Goal: Use online tool/utility: Utilize a website feature to perform a specific function

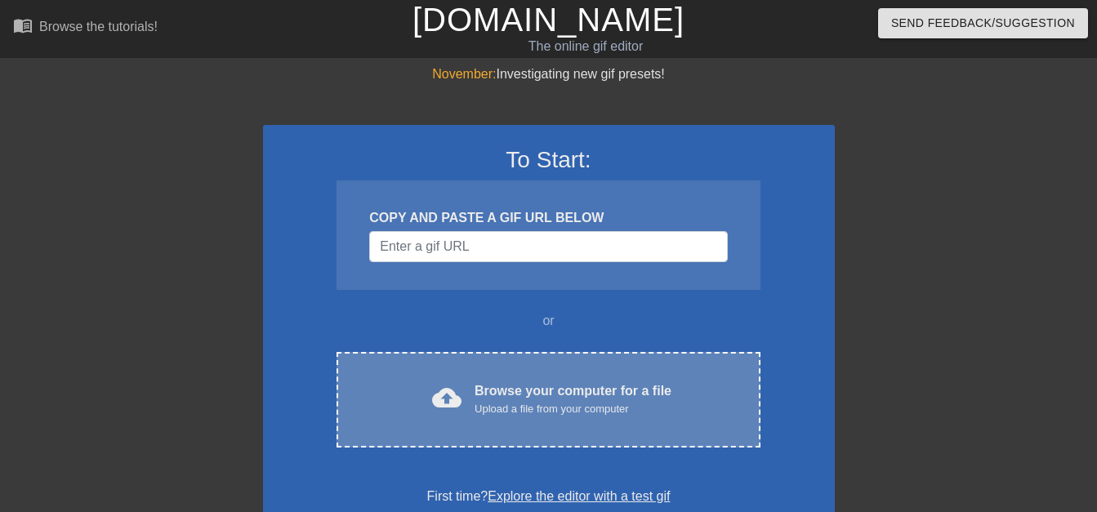
click at [494, 417] on div "Upload a file from your computer" at bounding box center [573, 409] width 197 height 16
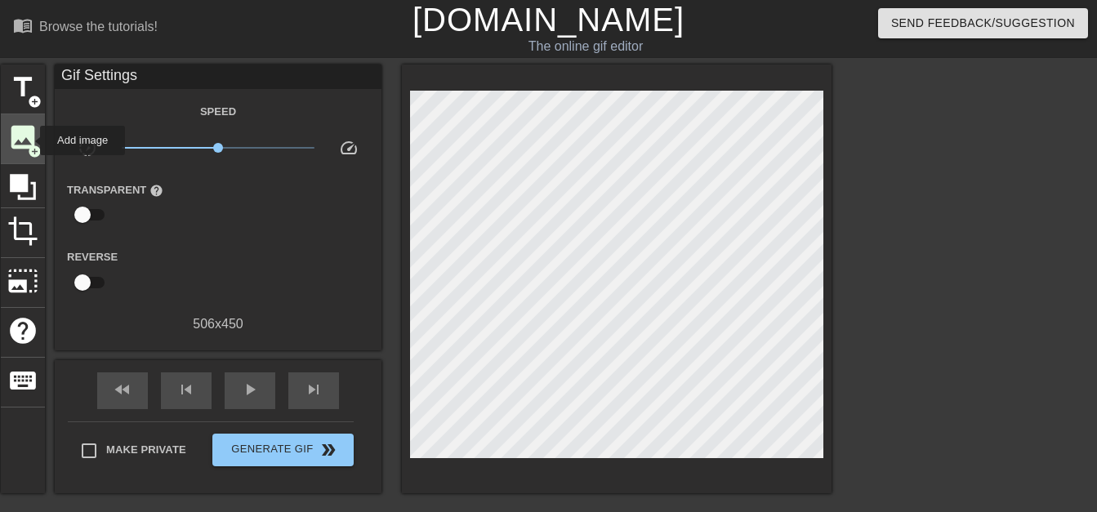
click at [29, 141] on span "image" at bounding box center [22, 137] width 31 height 31
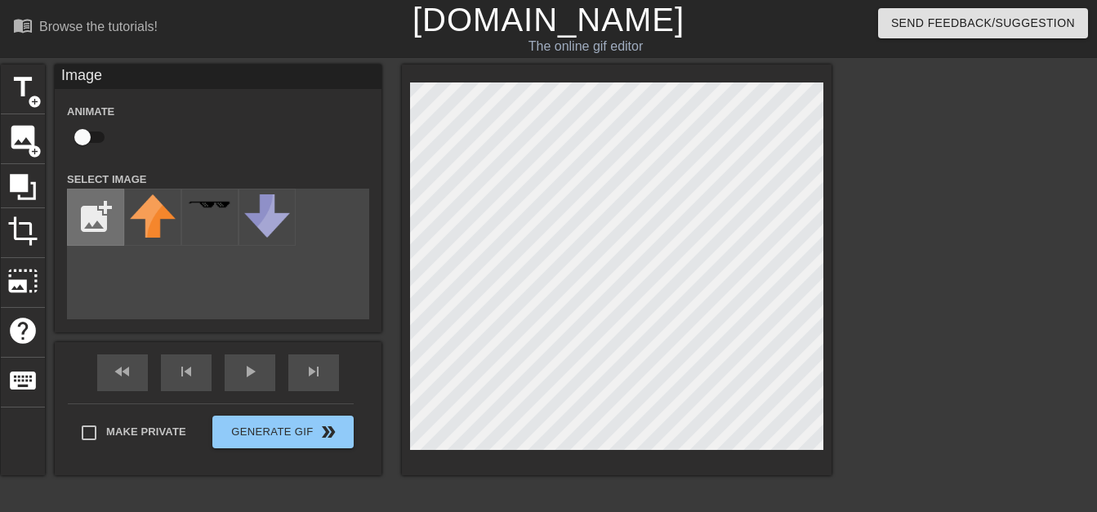
click at [96, 213] on input "file" at bounding box center [96, 218] width 56 height 56
type input "C:\fakepath\Screenshot_2025-10-13_154514-removebg-preview.png"
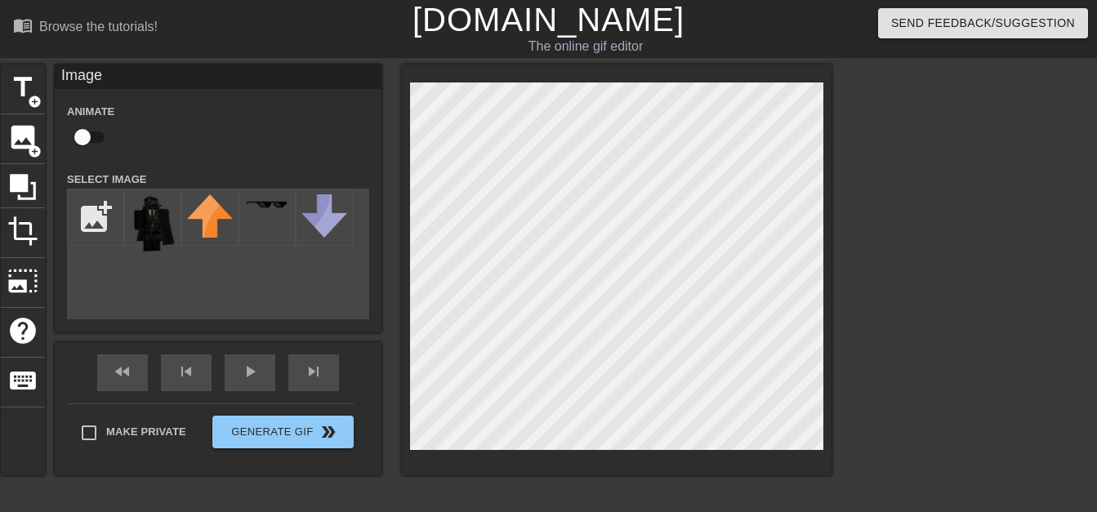
click at [85, 136] on input "checkbox" at bounding box center [82, 137] width 93 height 31
checkbox input "true"
click at [149, 213] on img at bounding box center [153, 223] width 46 height 58
click at [251, 378] on span "play_arrow" at bounding box center [250, 372] width 20 height 20
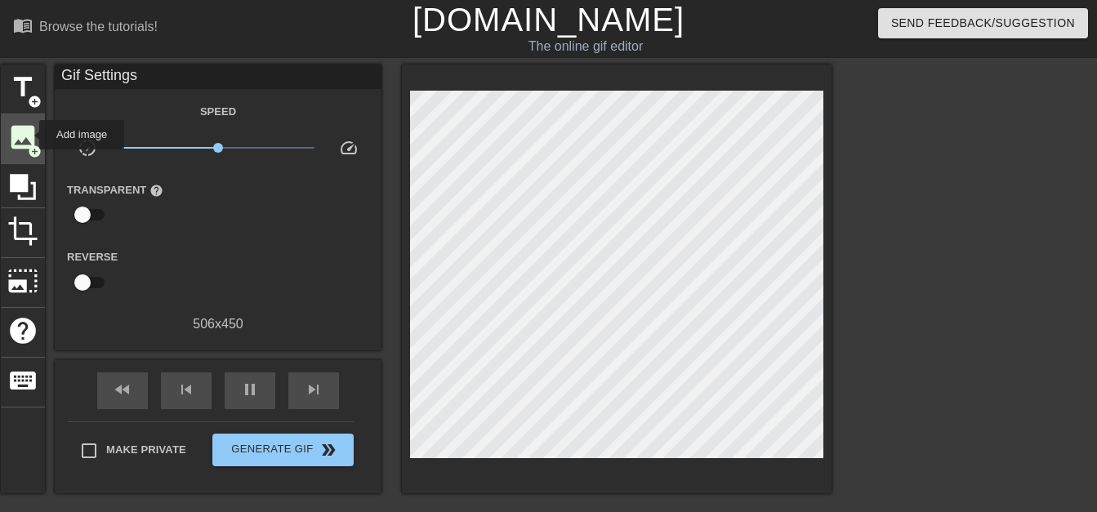
click at [29, 135] on span "image" at bounding box center [22, 137] width 31 height 31
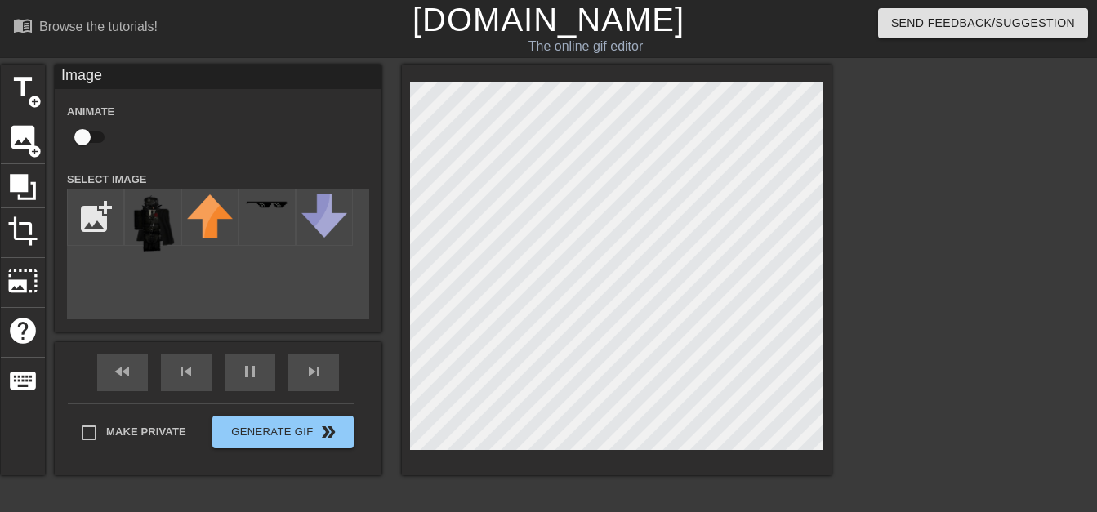
click at [93, 141] on input "checkbox" at bounding box center [82, 137] width 93 height 31
checkbox input "true"
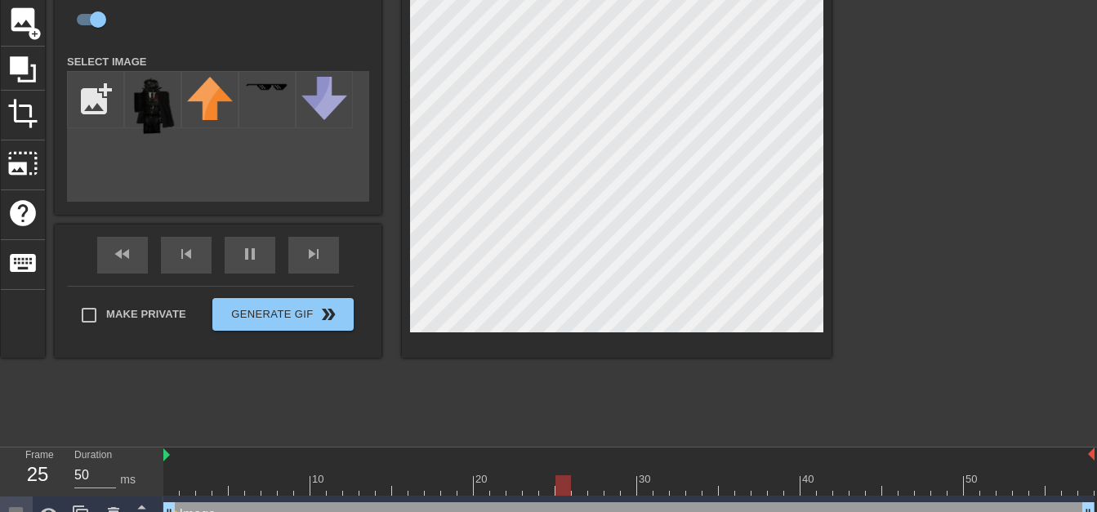
scroll to position [125, 0]
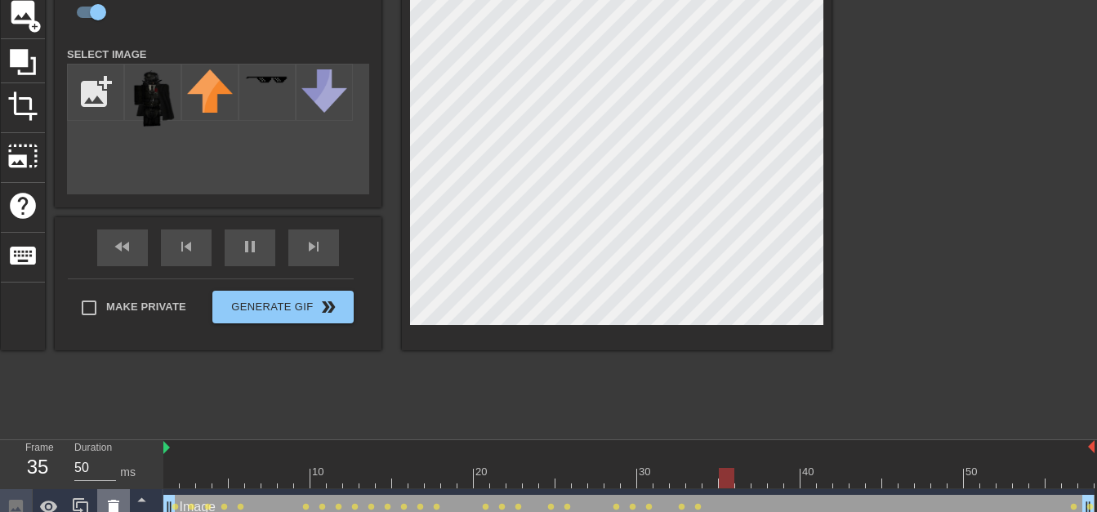
click at [116, 499] on icon at bounding box center [114, 508] width 20 height 20
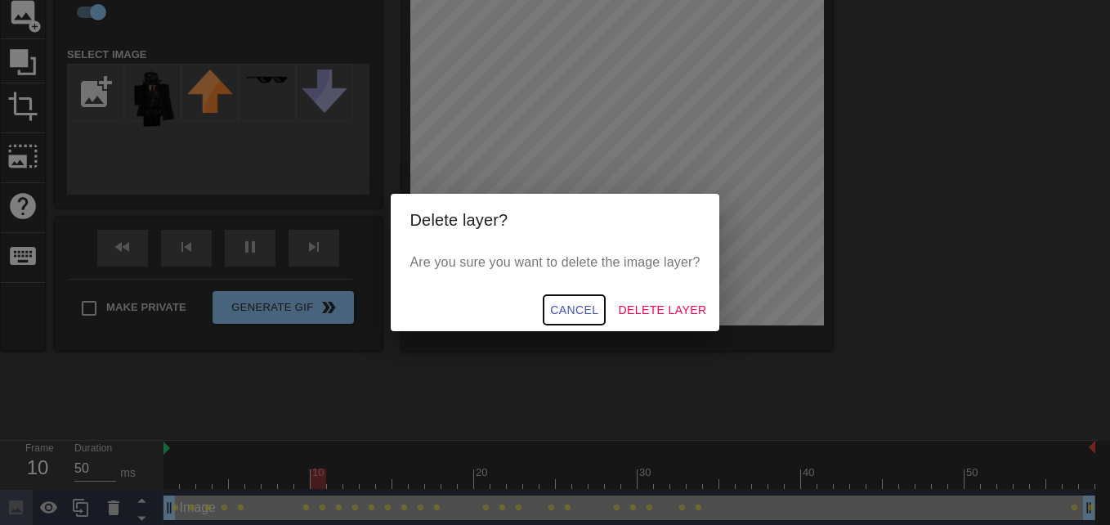
click at [583, 311] on span "Cancel" at bounding box center [574, 310] width 48 height 20
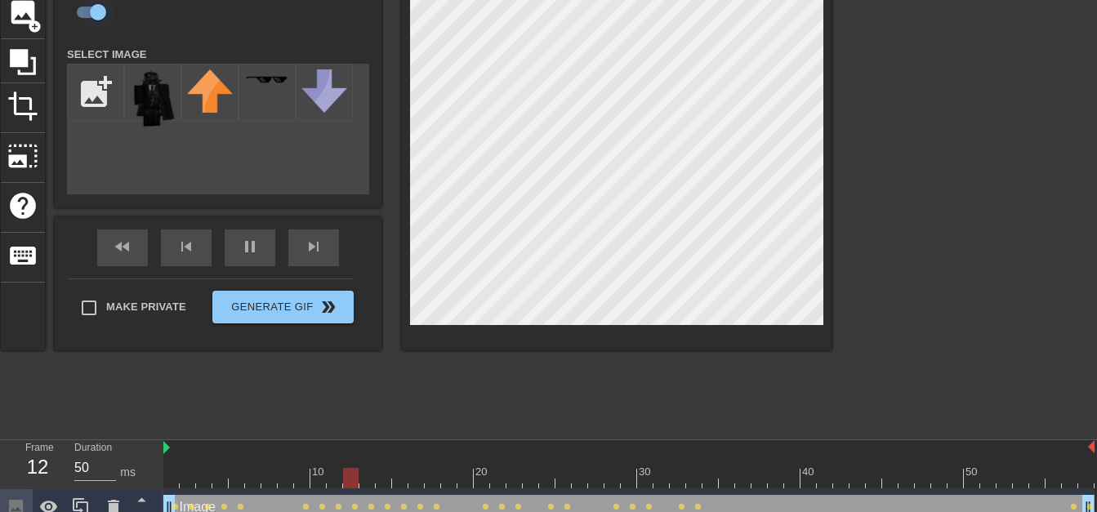
click at [89, 16] on input "checkbox" at bounding box center [97, 12] width 93 height 31
click at [89, 16] on input "checkbox" at bounding box center [82, 12] width 93 height 31
checkbox input "true"
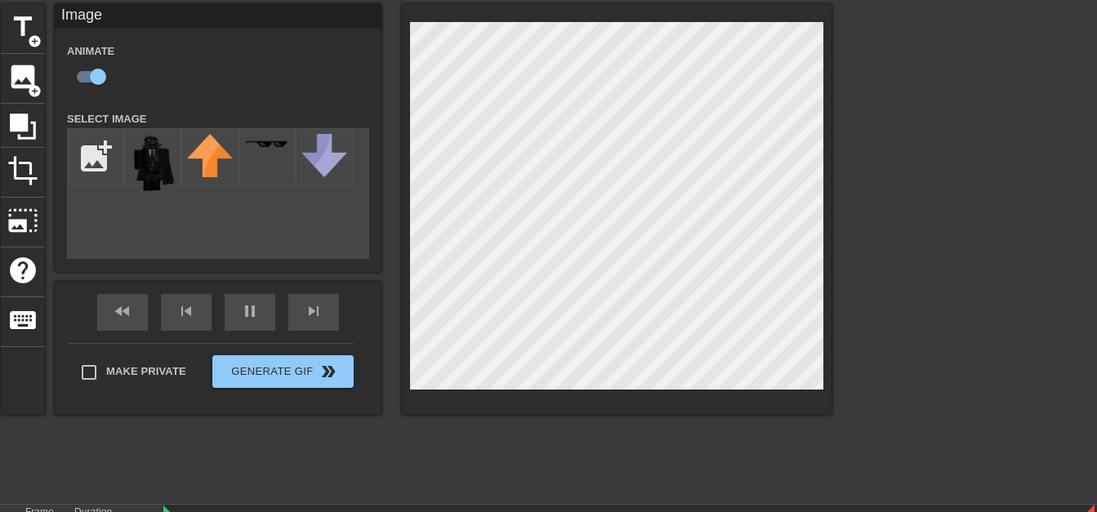
scroll to position [60, 0]
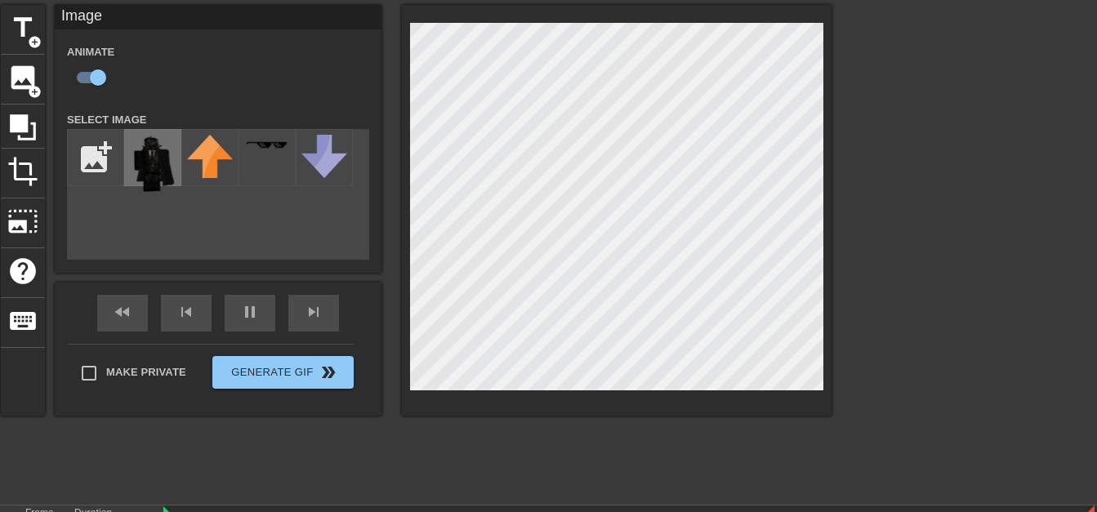
click at [148, 178] on img at bounding box center [153, 164] width 46 height 58
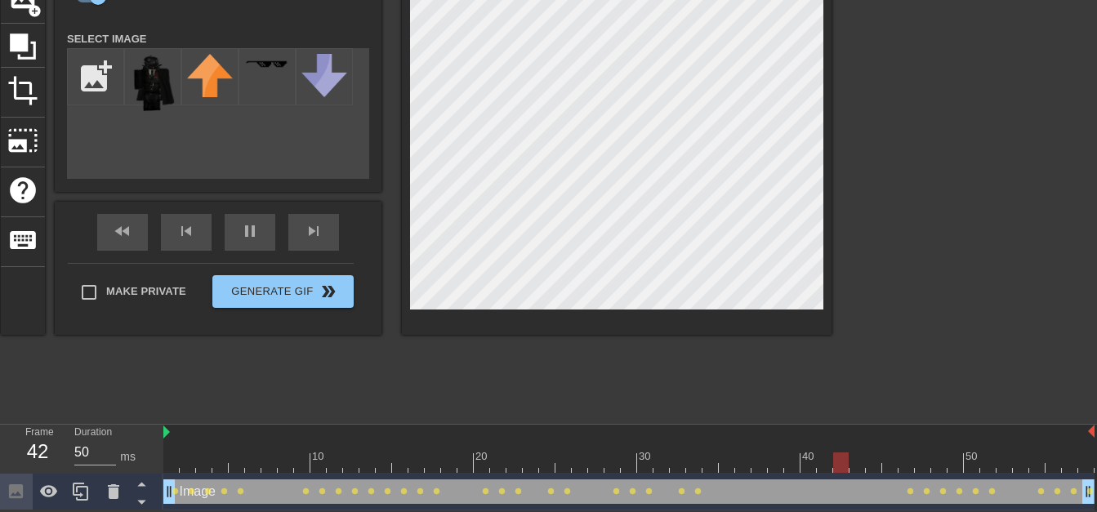
click at [262, 492] on div "Image drag_handle drag_handle" at bounding box center [629, 492] width 932 height 25
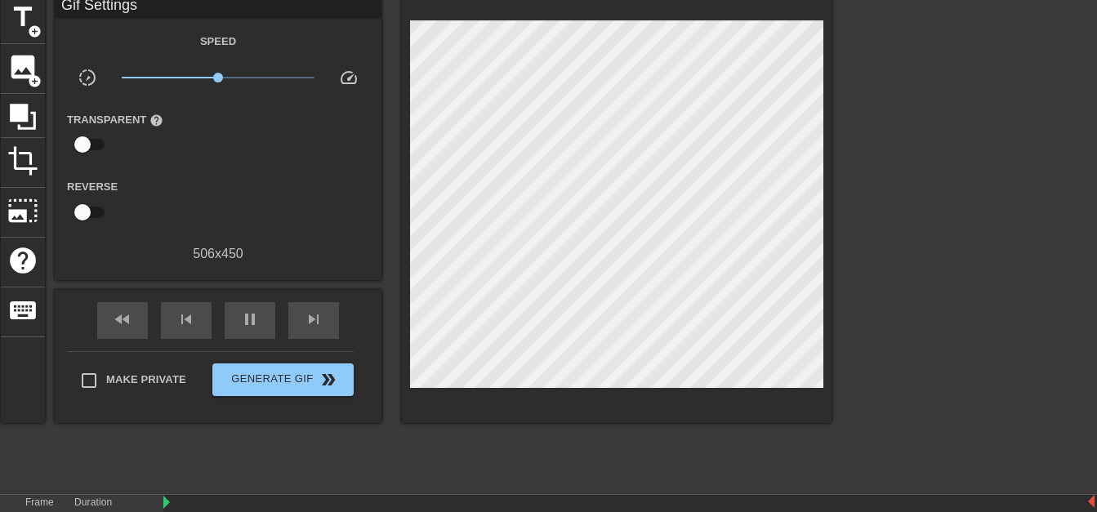
scroll to position [65, 0]
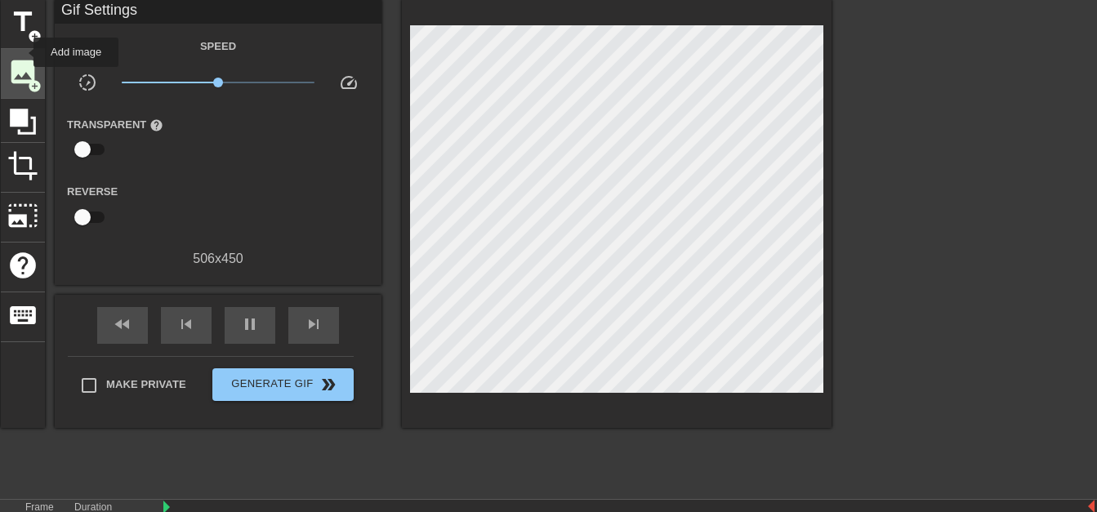
click at [21, 59] on span "image" at bounding box center [22, 71] width 31 height 31
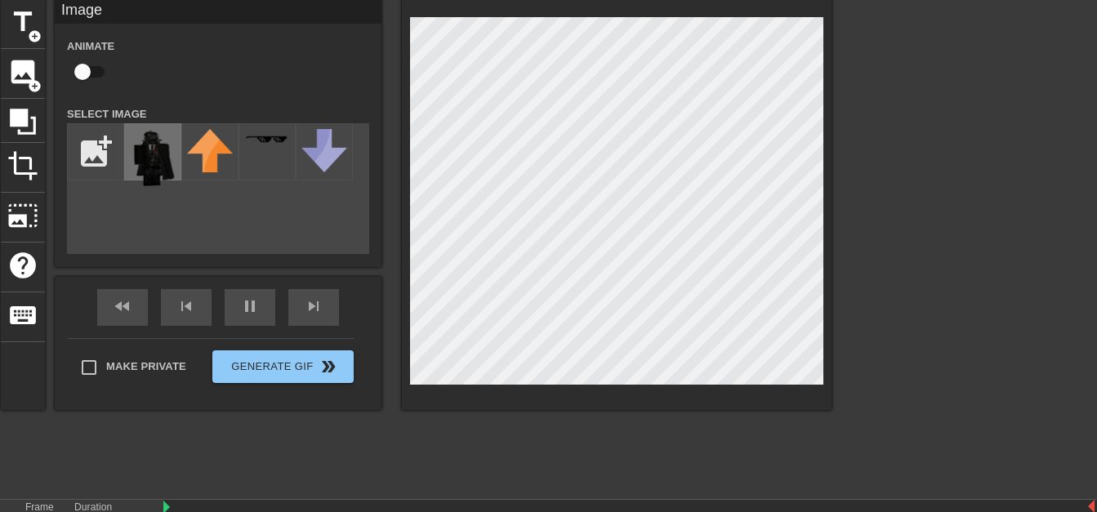
click at [159, 158] on img at bounding box center [153, 158] width 46 height 58
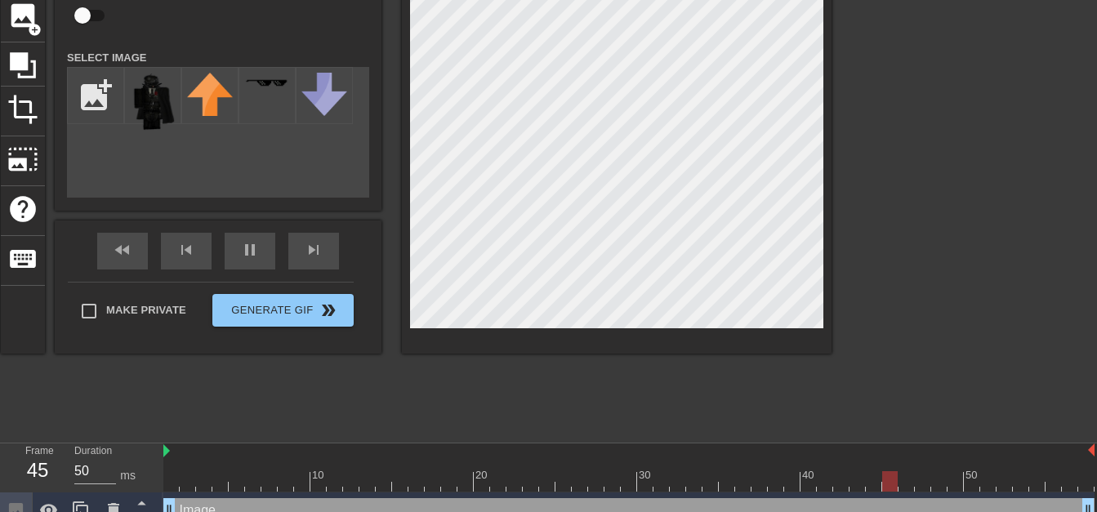
scroll to position [127, 0]
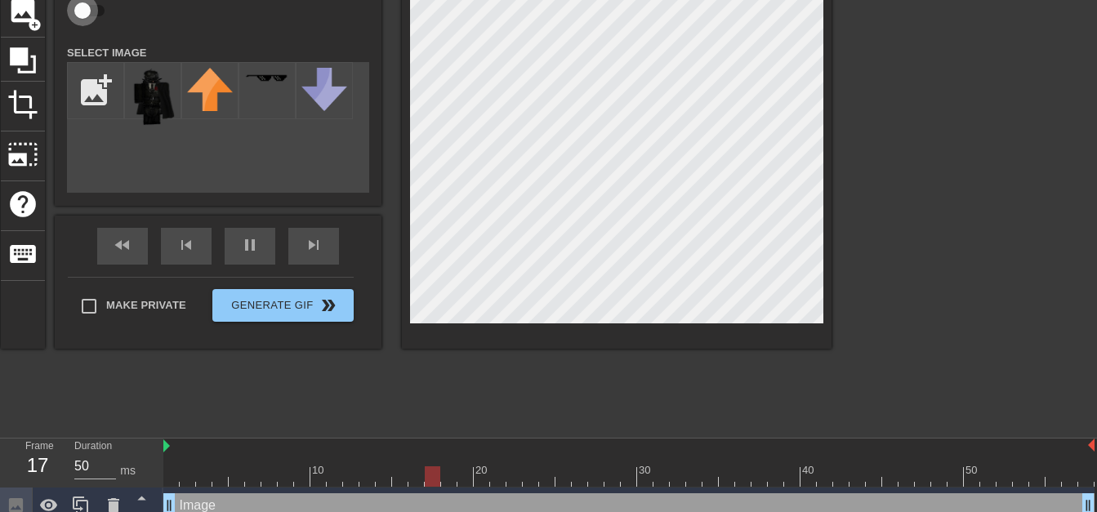
click at [84, 8] on input "checkbox" at bounding box center [82, 10] width 93 height 31
checkbox input "true"
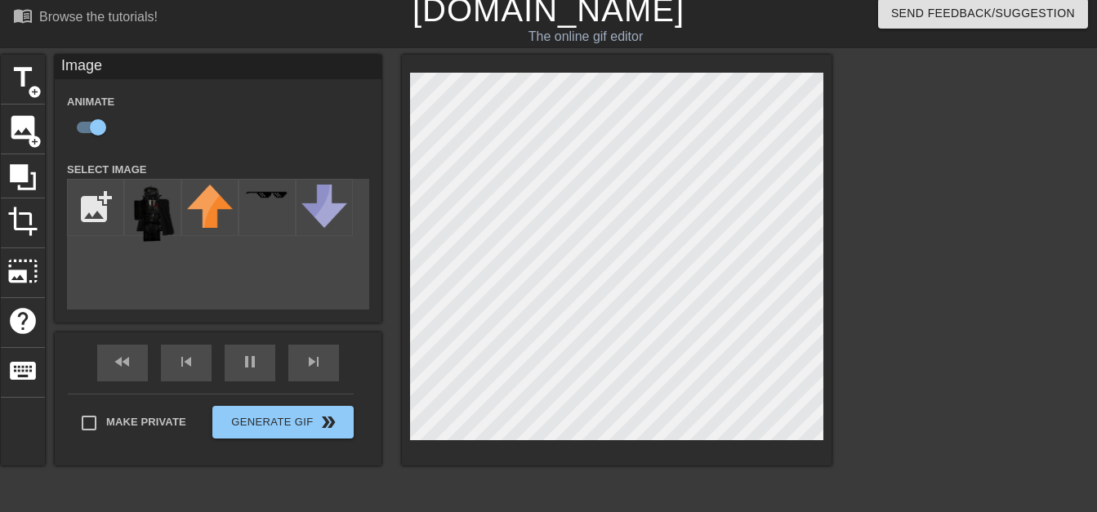
scroll to position [11, 0]
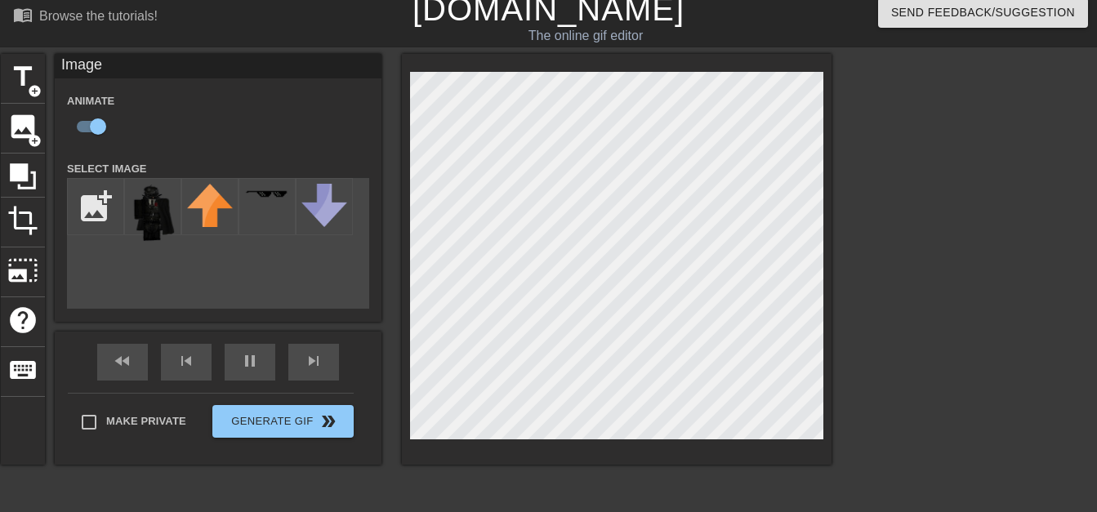
click at [962, 292] on div at bounding box center [973, 299] width 245 height 490
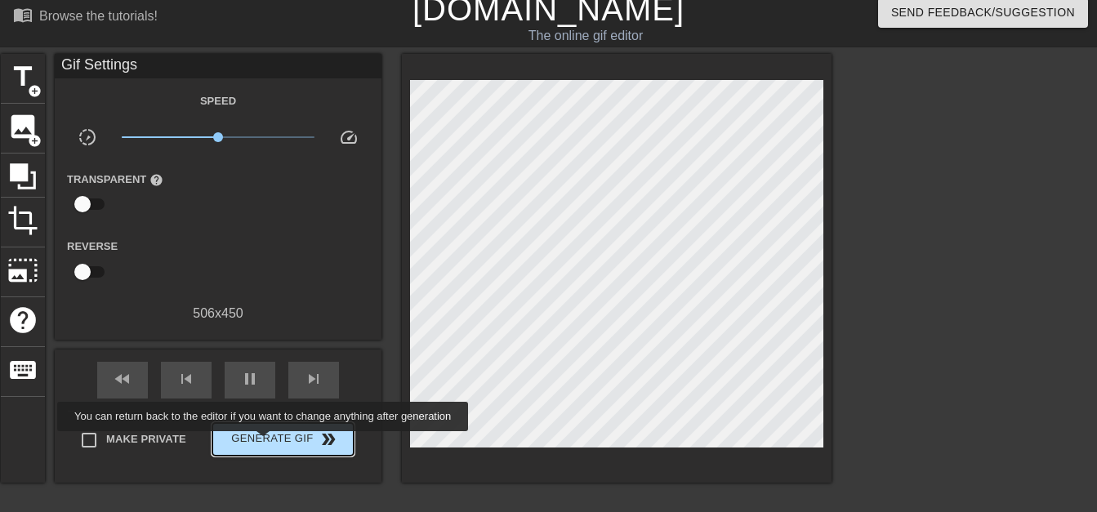
click at [265, 443] on span "Generate Gif double_arrow" at bounding box center [283, 440] width 128 height 20
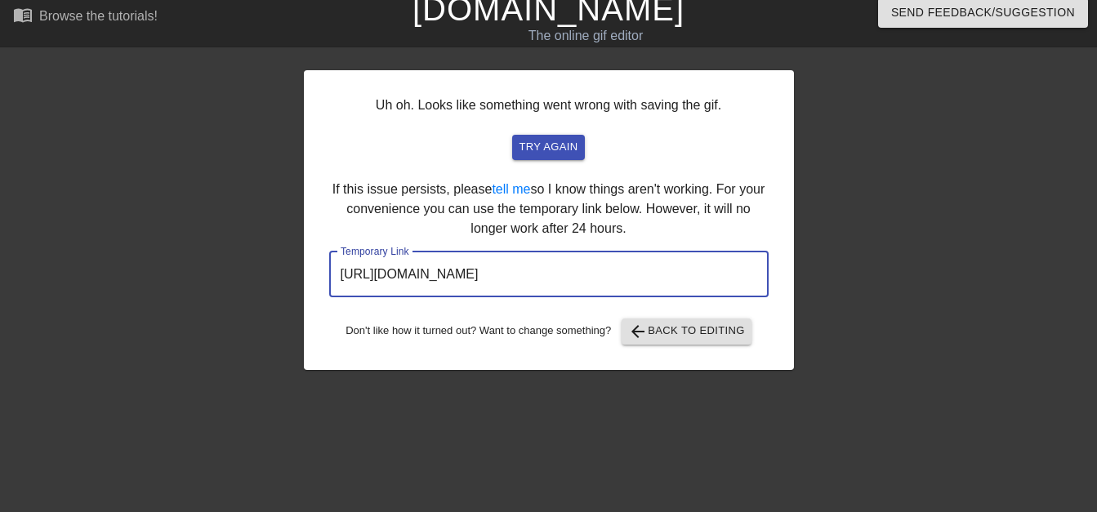
click at [532, 281] on input "[URL][DOMAIN_NAME]" at bounding box center [549, 275] width 440 height 46
